Goal: Information Seeking & Learning: Learn about a topic

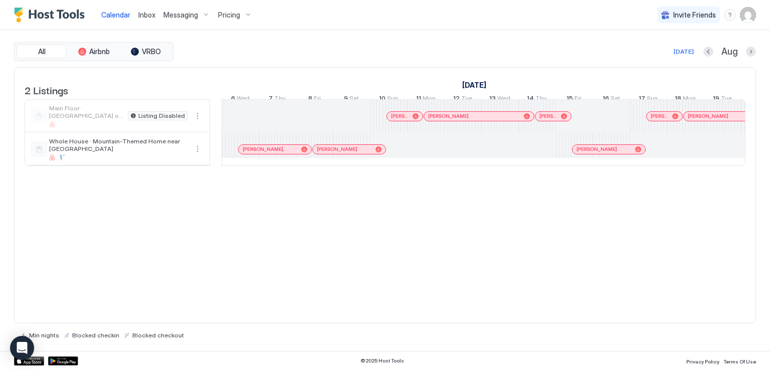
scroll to position [0, 557]
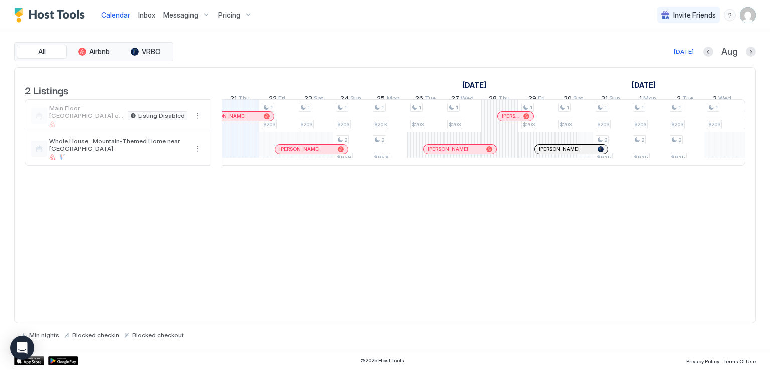
click at [232, 11] on span "Pricing" at bounding box center [229, 15] width 22 height 9
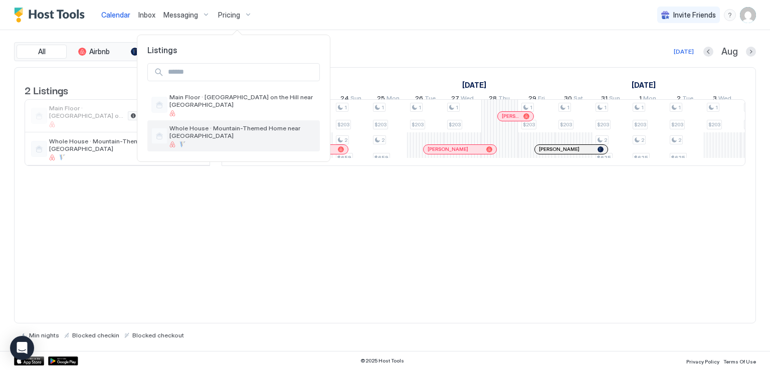
click at [199, 130] on span "Whole House · Mountain-Themed Home near [GEOGRAPHIC_DATA]" at bounding box center [242, 131] width 146 height 15
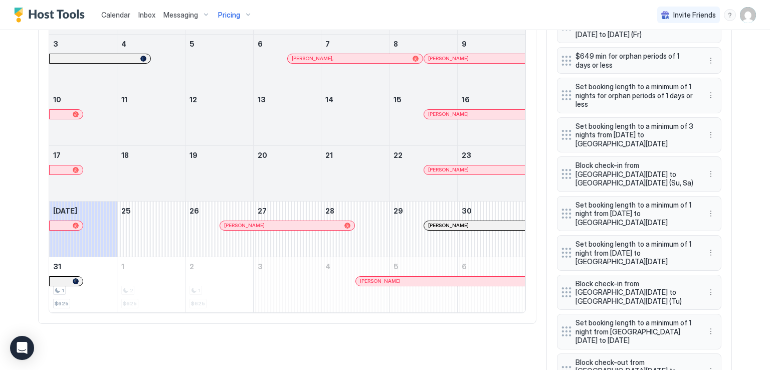
scroll to position [421, 0]
